Goal: Information Seeking & Learning: Learn about a topic

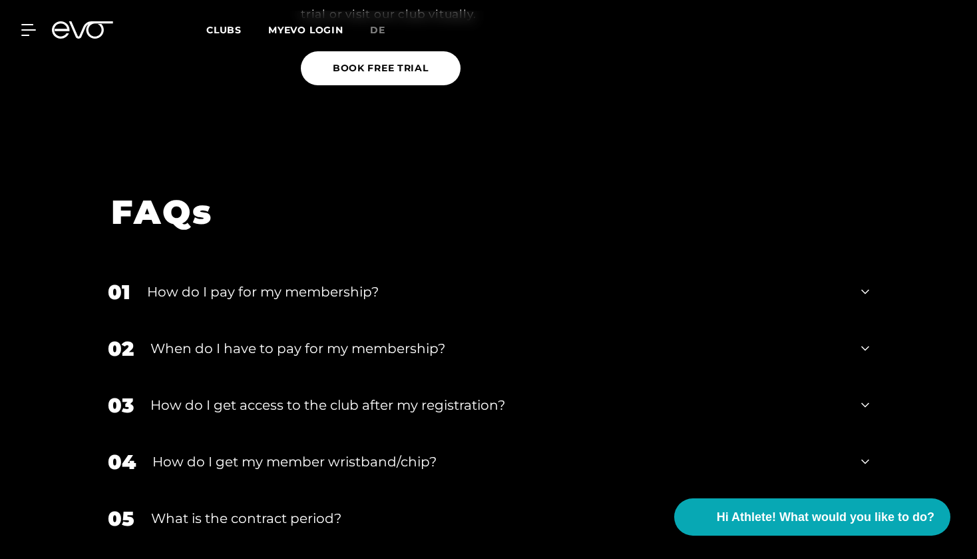
scroll to position [2048, 0]
click at [278, 264] on div "01 How do I pay for my membership?" at bounding box center [489, 292] width 788 height 57
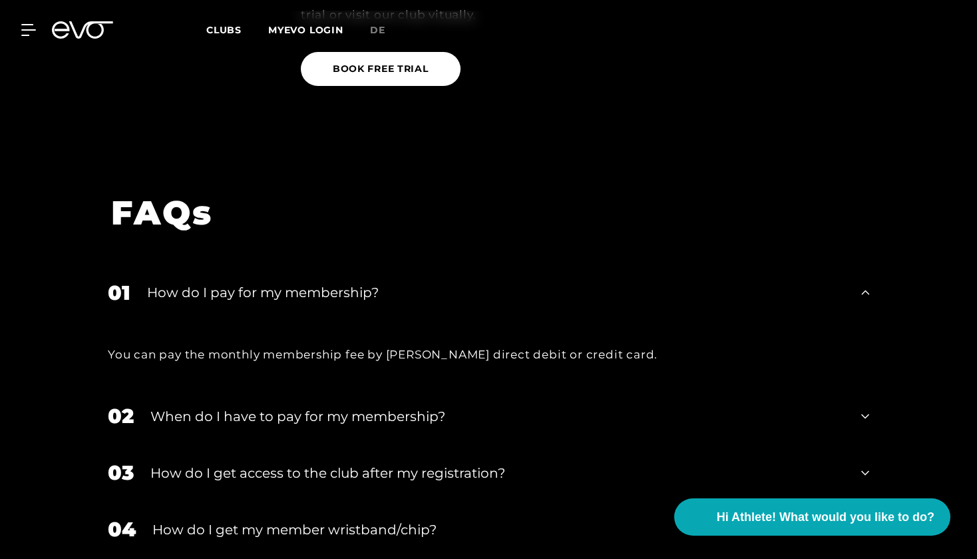
click at [296, 406] on div "When do I have to pay for my membership?" at bounding box center [497, 416] width 694 height 20
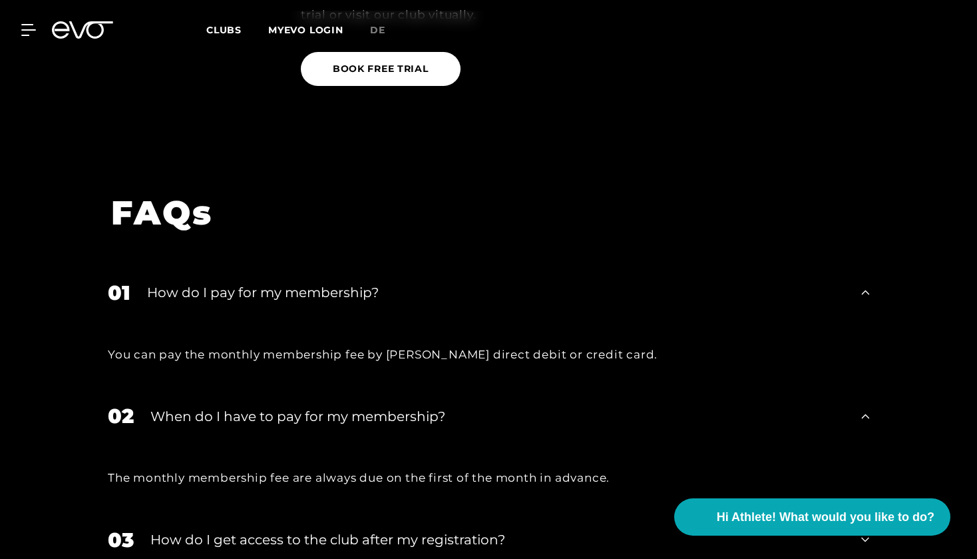
click at [234, 264] on div "01 How do I pay for my membership?" at bounding box center [489, 292] width 788 height 57
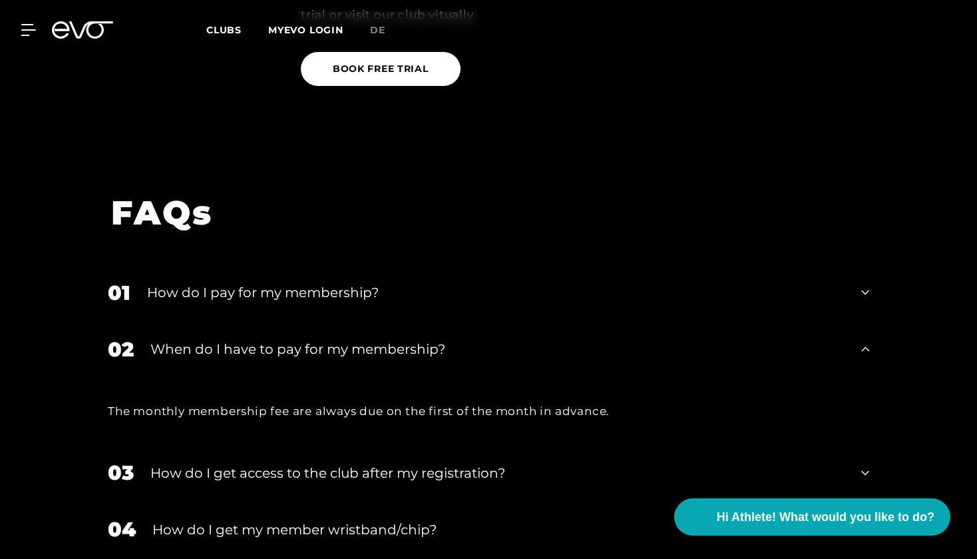
click at [268, 321] on div "02 When do I have to pay for my membership?" at bounding box center [489, 349] width 788 height 57
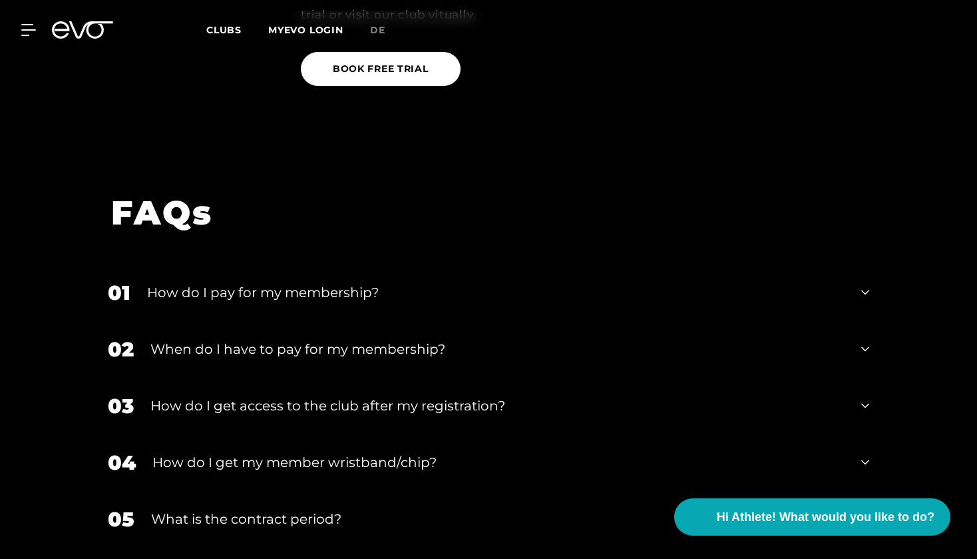
click at [270, 395] on div "How do I get access to the club after my registration?" at bounding box center [497, 405] width 694 height 20
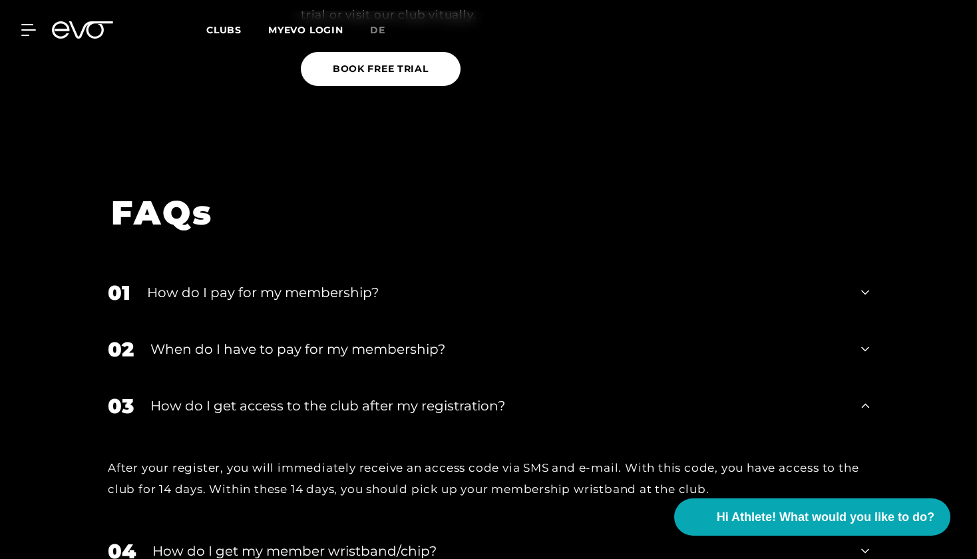
click at [242, 339] on div "When do I have to pay for my membership?" at bounding box center [497, 349] width 694 height 20
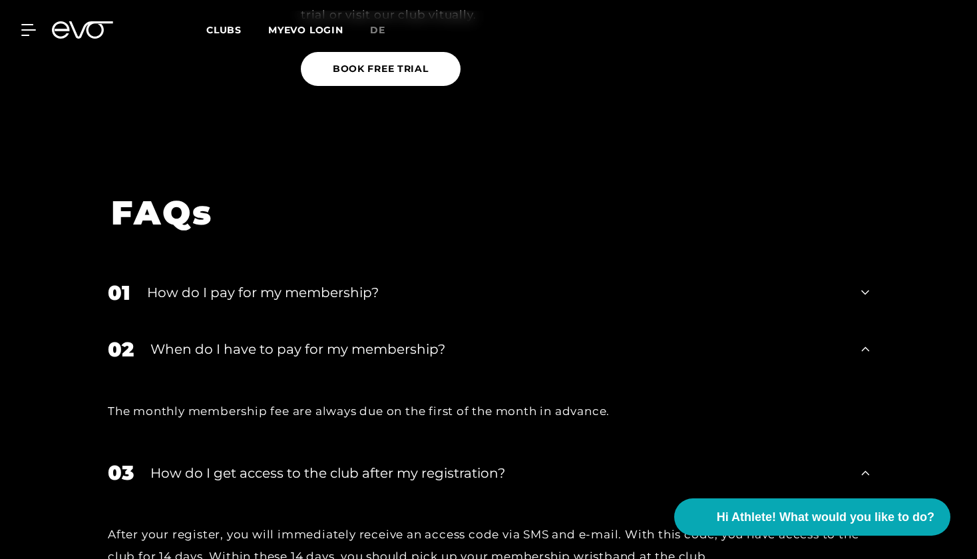
click at [240, 339] on div "When do I have to pay for my membership?" at bounding box center [497, 349] width 694 height 20
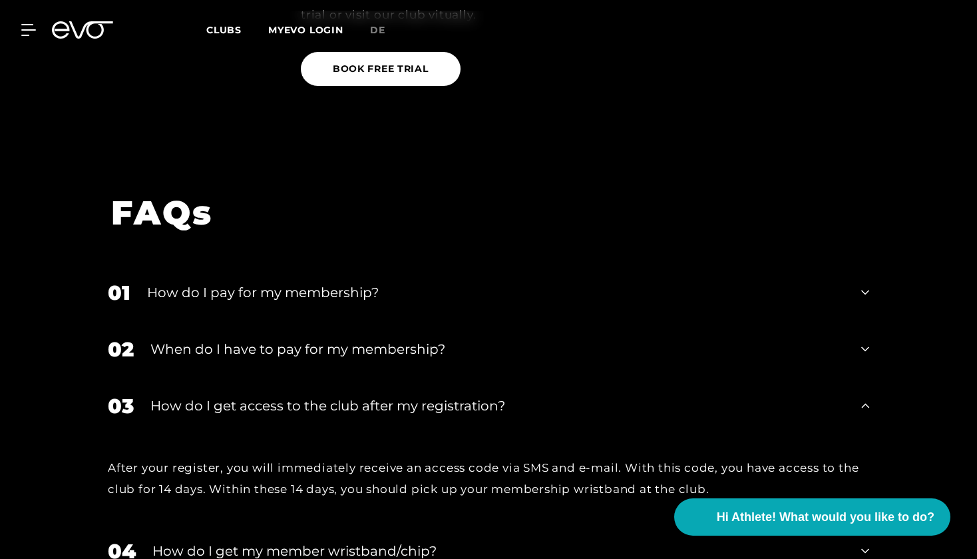
click at [246, 339] on div "When do I have to pay for my membership?" at bounding box center [497, 349] width 694 height 20
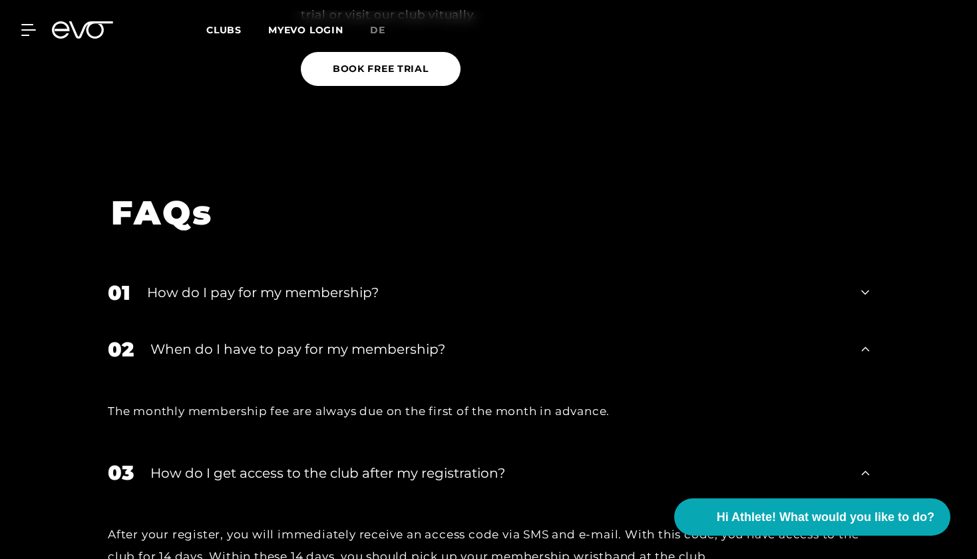
click at [254, 463] on div "How do I get access to the club after my registration?" at bounding box center [497, 473] width 694 height 20
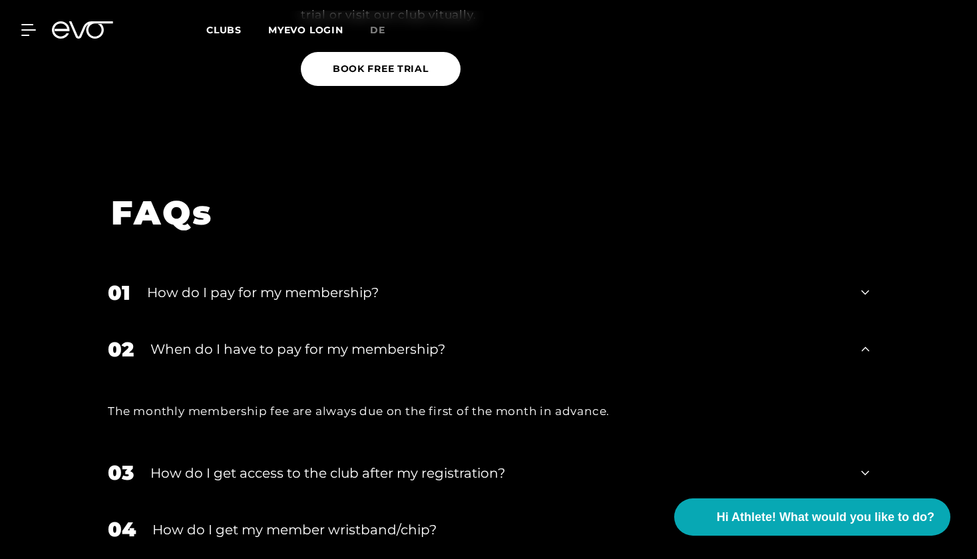
click at [254, 463] on div "How do I get access to the club after my registration?" at bounding box center [497, 473] width 694 height 20
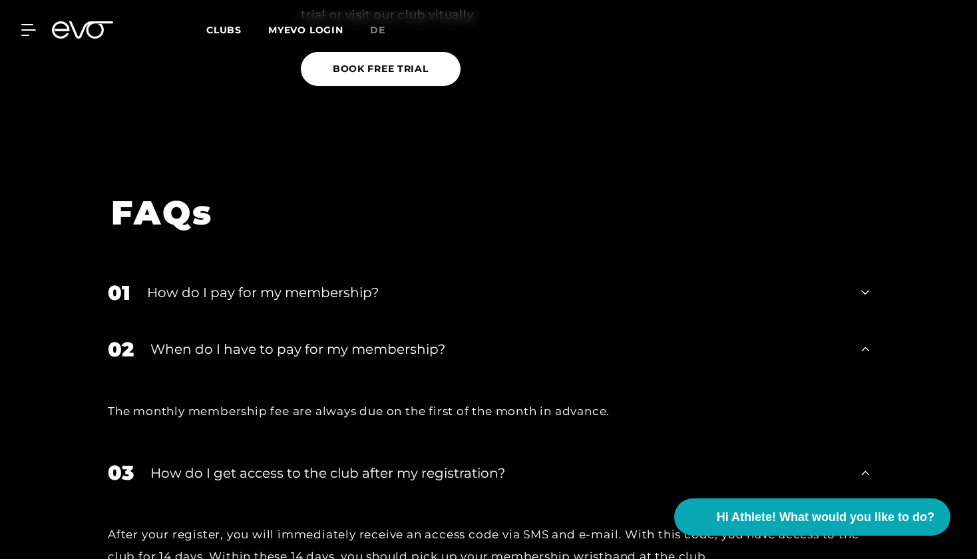
click at [252, 463] on div "How do I get access to the club after my registration?" at bounding box center [497, 473] width 694 height 20
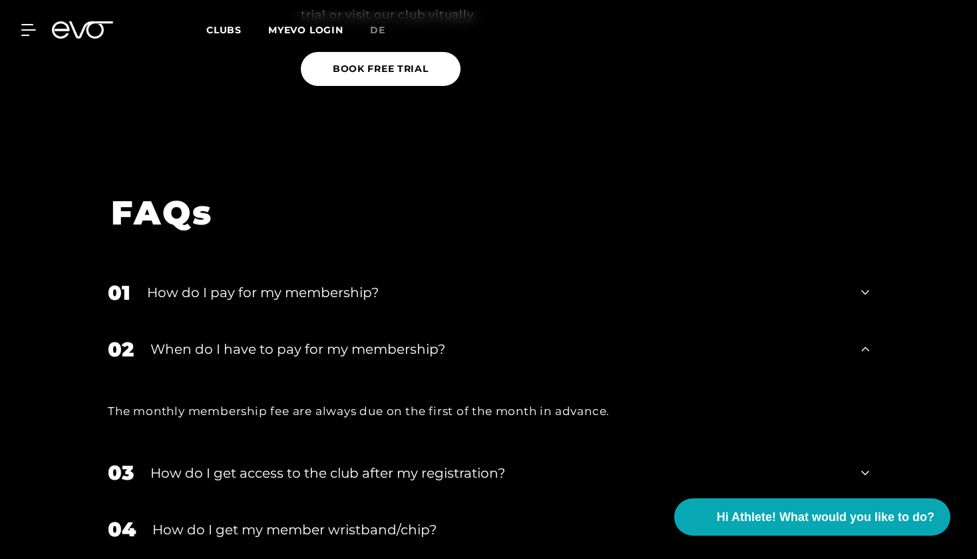
click at [262, 519] on div "How do I get my member wristband/chip?" at bounding box center [498, 529] width 692 height 20
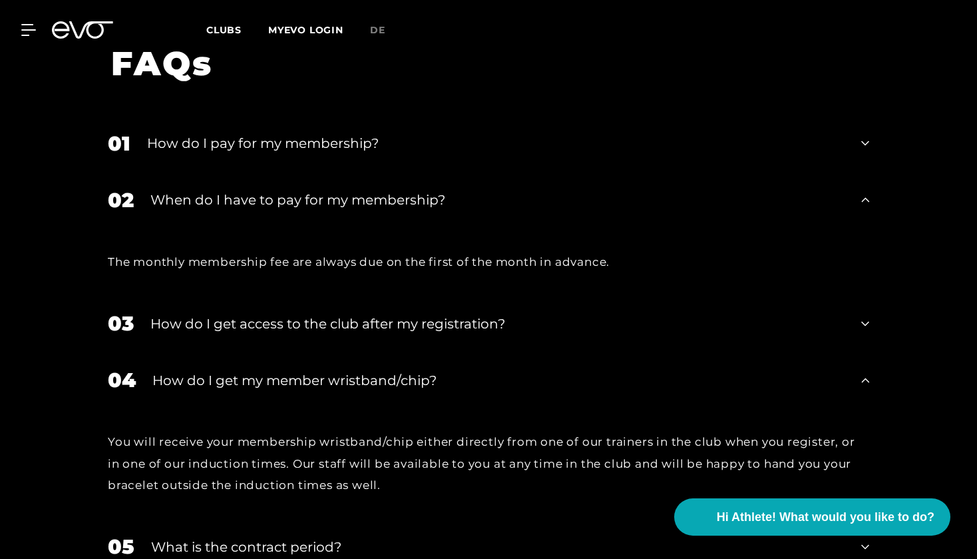
scroll to position [2197, 0]
click at [198, 370] on div "How do I get my member wristband/chip?" at bounding box center [498, 380] width 692 height 20
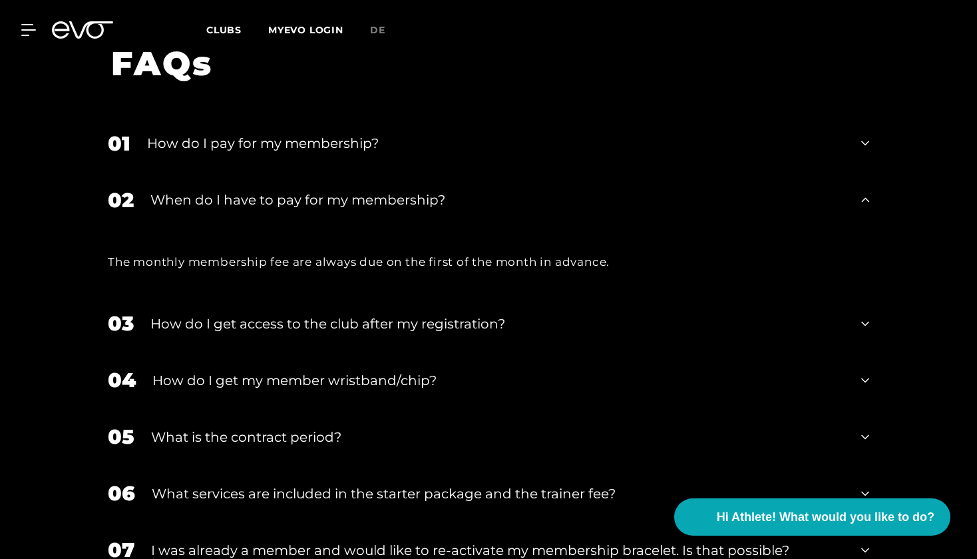
click at [226, 427] on div "What is the contract period?" at bounding box center [498, 437] width 694 height 20
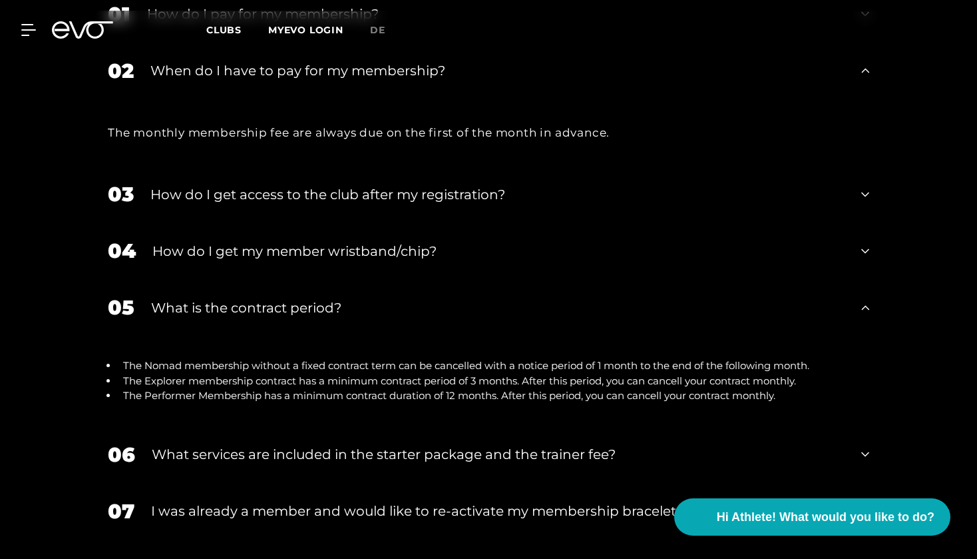
scroll to position [2327, 0]
click at [195, 298] on div "What is the contract period?" at bounding box center [498, 308] width 694 height 20
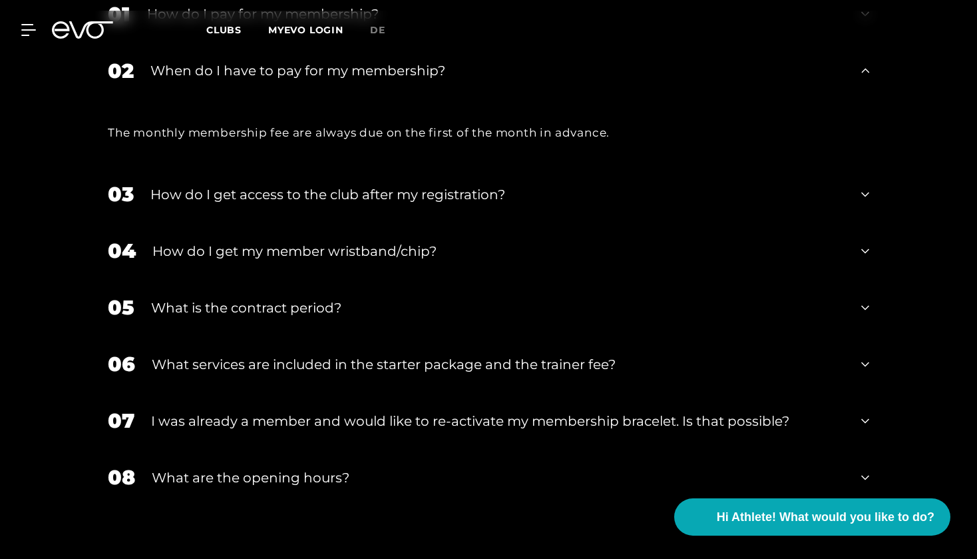
click at [195, 298] on div "What is the contract period?" at bounding box center [498, 308] width 694 height 20
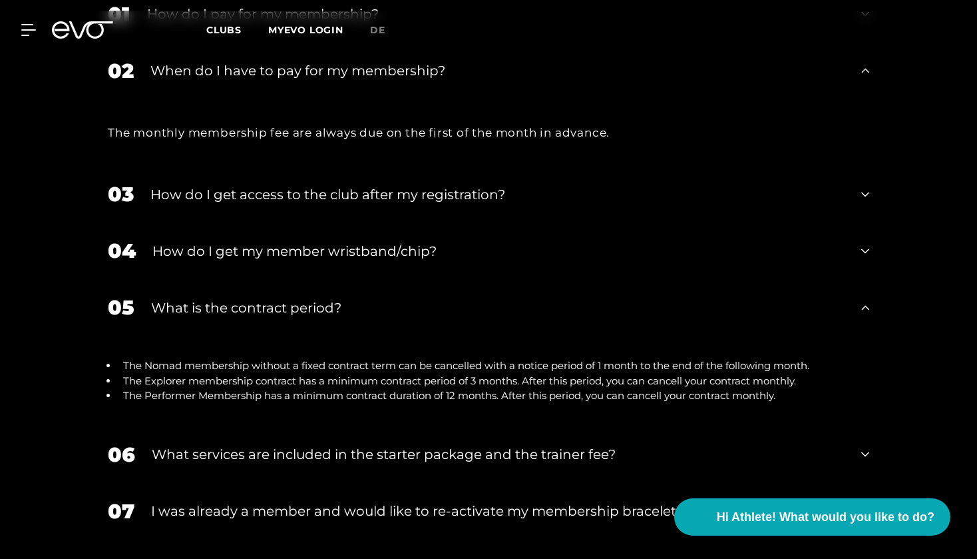
click at [194, 298] on div "What is the contract period?" at bounding box center [498, 308] width 694 height 20
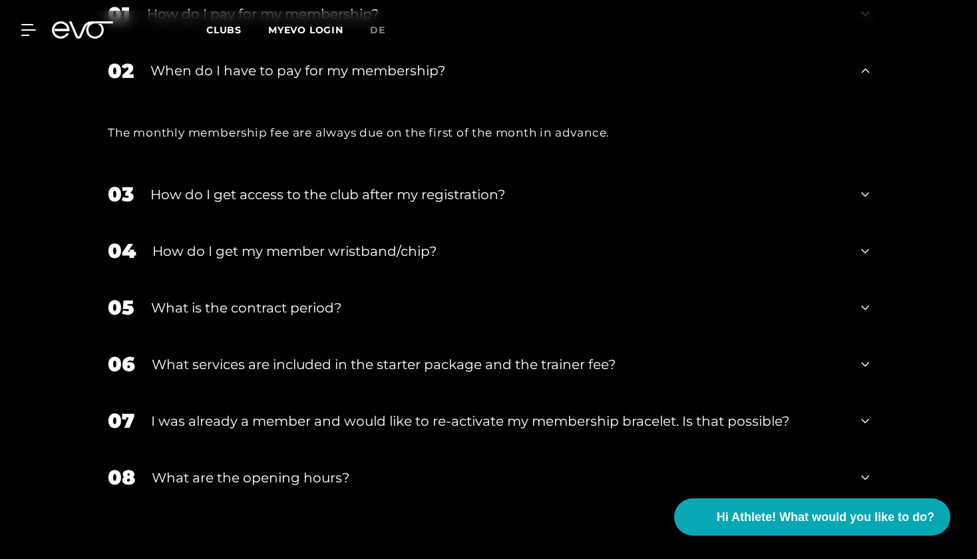
click at [224, 354] on div "What services are included in the starter package and the trainer fee?" at bounding box center [498, 364] width 693 height 20
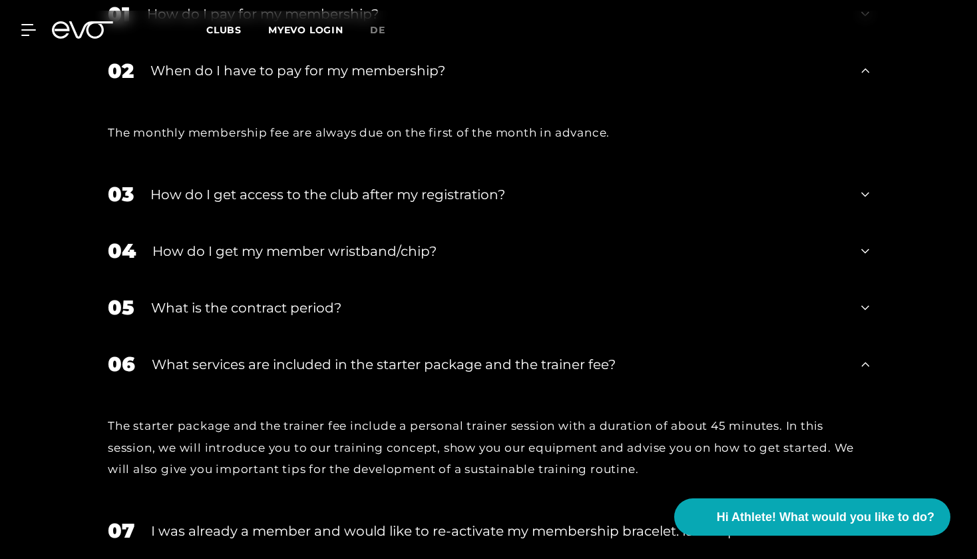
click at [224, 354] on div "What services are included in the starter package and the trainer fee?" at bounding box center [498, 364] width 693 height 20
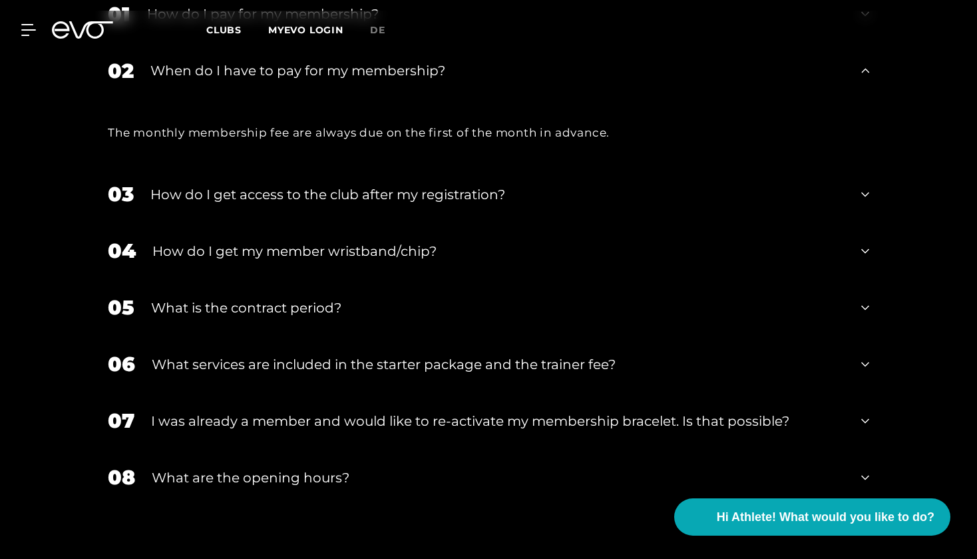
click at [248, 467] on div "What are the opening hours?" at bounding box center [498, 477] width 693 height 20
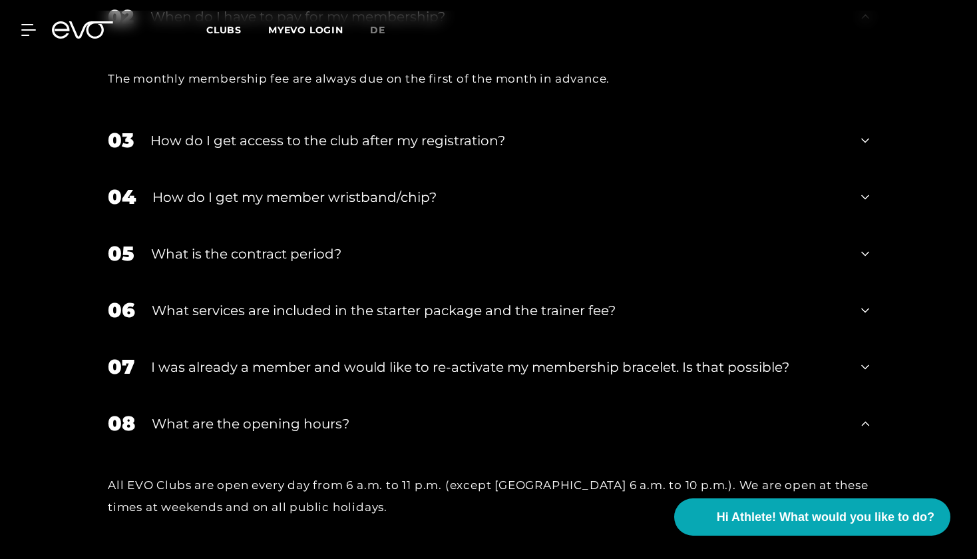
scroll to position [2381, 0]
click at [231, 395] on div "08 What are the opening hours?" at bounding box center [489, 423] width 788 height 57
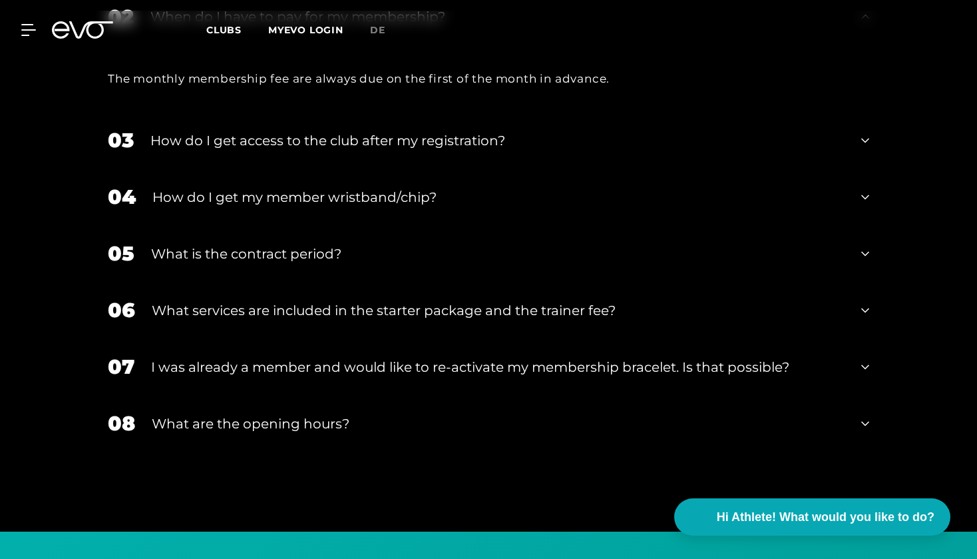
click at [232, 413] on div "What are the opening hours?" at bounding box center [498, 423] width 693 height 20
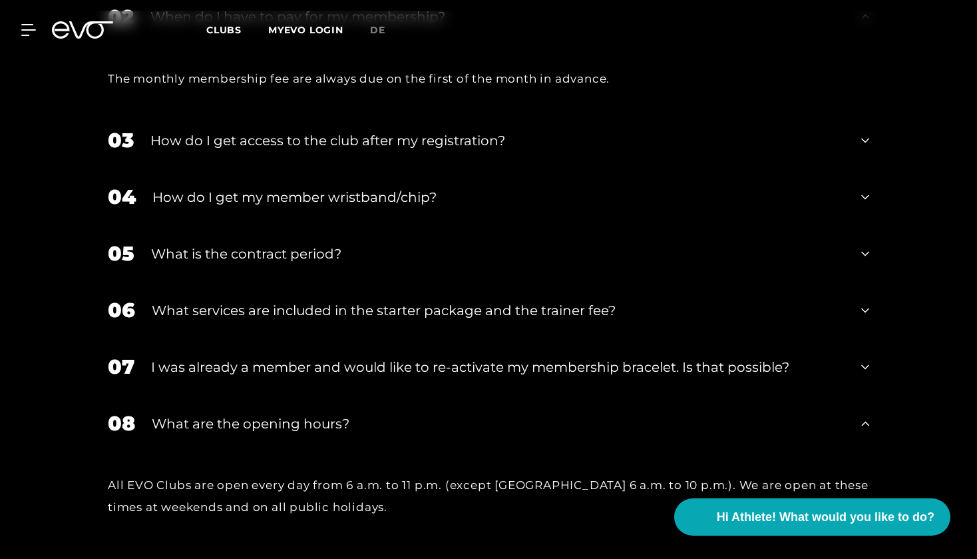
click at [231, 413] on div "What are the opening hours?" at bounding box center [498, 423] width 693 height 20
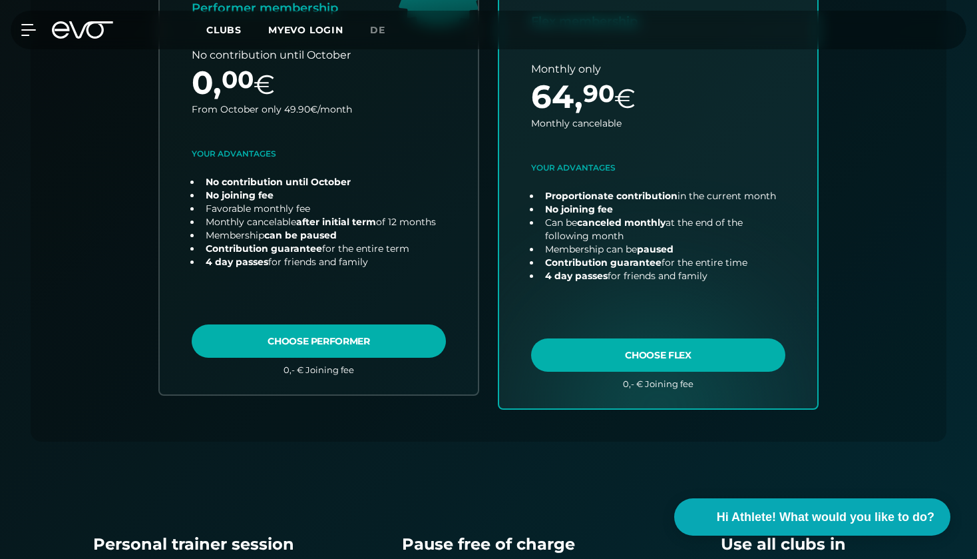
scroll to position [497, 0]
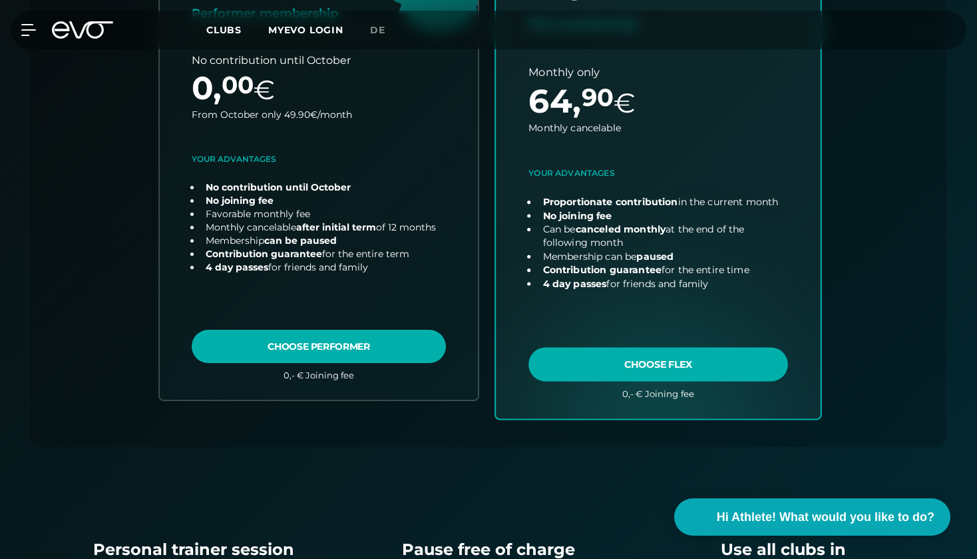
click at [604, 361] on link "choose plan" at bounding box center [658, 162] width 325 height 511
click at [601, 357] on link "choose plan" at bounding box center [658, 162] width 325 height 511
